Goal: Task Accomplishment & Management: Complete application form

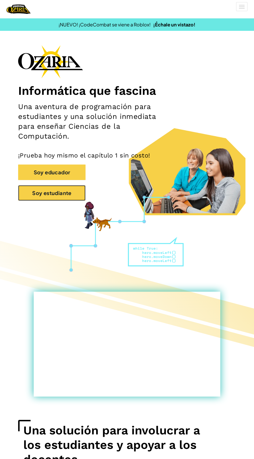
click at [74, 197] on button "Soy estudiante" at bounding box center [51, 193] width 67 height 16
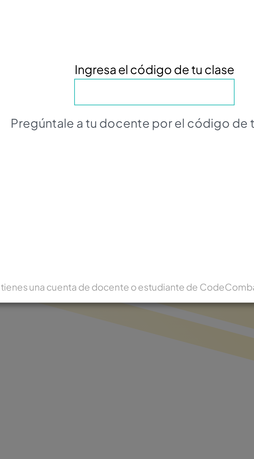
type input "GiftWatchRide"
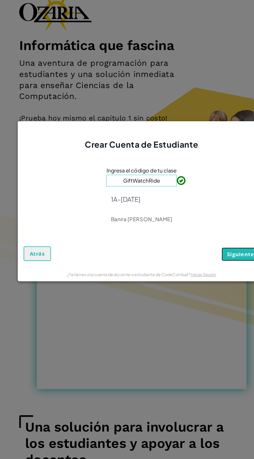
click at [207, 272] on button "Siguiente" at bounding box center [215, 277] width 34 height 12
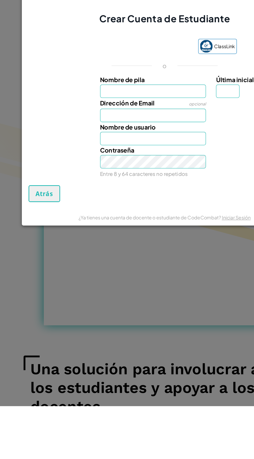
type input "m"
type input "[PERSON_NAME]"
click at [176, 215] on input "Última inicial" at bounding box center [176, 216] width 18 height 10
type input "[PERSON_NAME]"
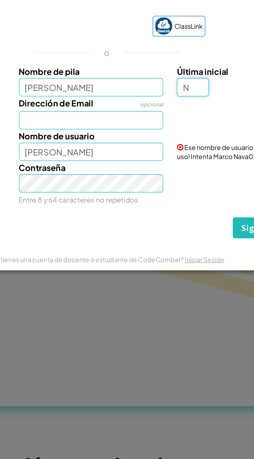
type input "N"
click at [144, 235] on input "Dirección de Email" at bounding box center [118, 234] width 82 height 10
type input "[PERSON_NAME]"
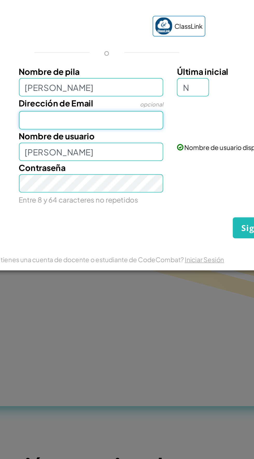
type input "[EMAIL_ADDRESS][DOMAIN_NAME]"
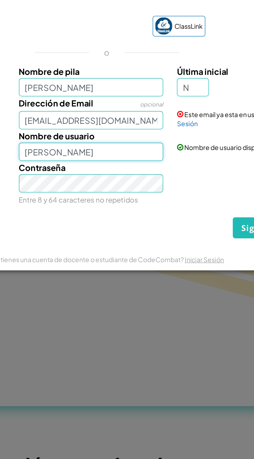
click at [135, 255] on input "[PERSON_NAME]" at bounding box center [118, 252] width 82 height 10
type input "M"
type input "[PERSON_NAME]"
